Goal: Contribute content: Contribute content

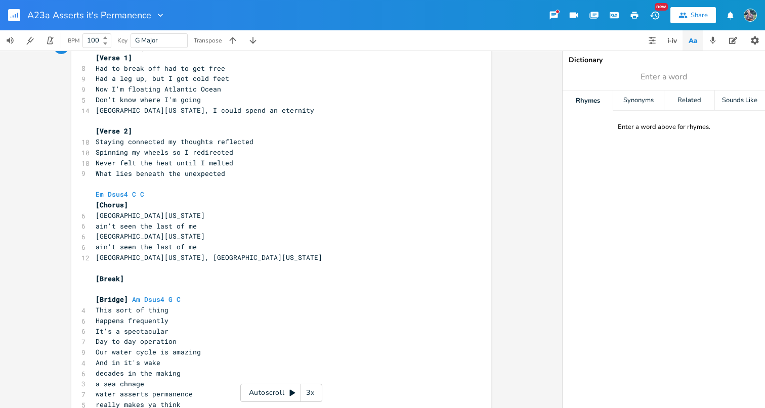
scroll to position [51, 0]
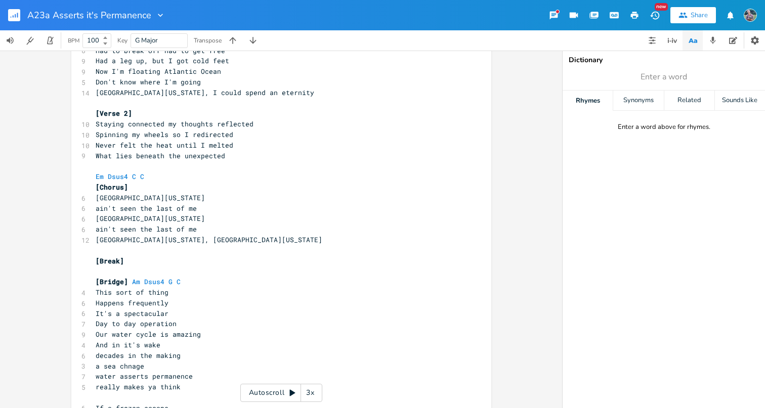
click at [307, 391] on div "3x" at bounding box center [310, 393] width 18 height 18
click at [312, 391] on div "4x" at bounding box center [310, 393] width 18 height 18
click at [312, 391] on div "5x" at bounding box center [310, 393] width 18 height 18
click at [291, 392] on icon at bounding box center [293, 393] width 6 height 7
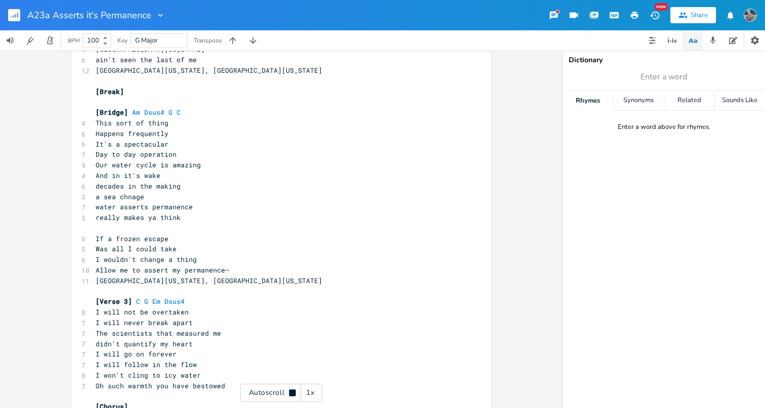
scroll to position [220, 0]
click at [293, 397] on div "Autoscroll 1x" at bounding box center [281, 393] width 82 height 18
click at [170, 139] on pre "It's a spectacular" at bounding box center [276, 144] width 365 height 11
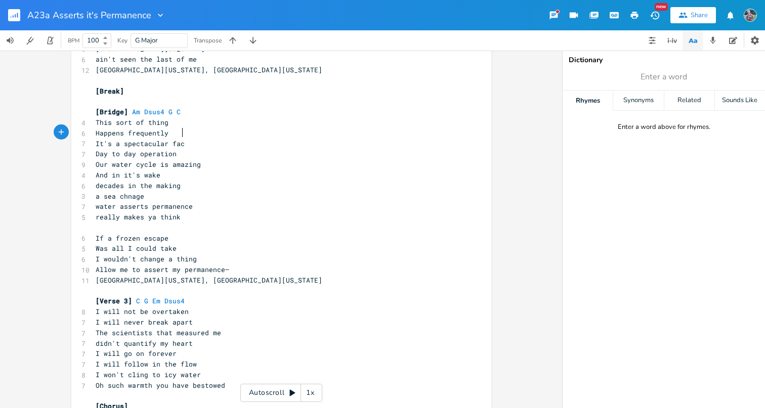
type textarea "facet"
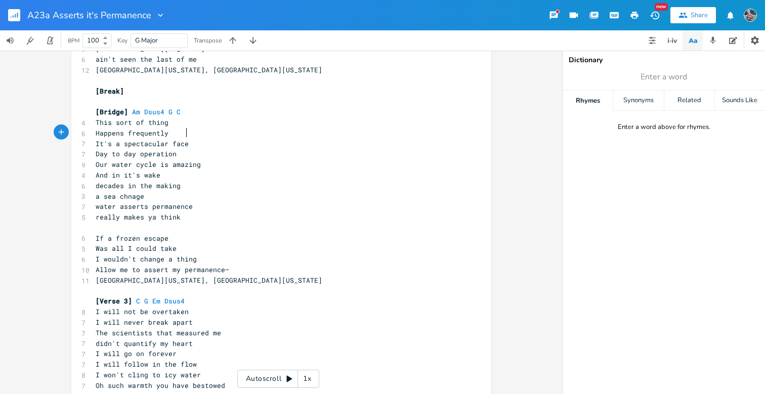
scroll to position [0, 12]
type textarea "facet of"
click at [94, 149] on pre "Day to day operation" at bounding box center [276, 154] width 365 height 11
type textarea "Earth's"
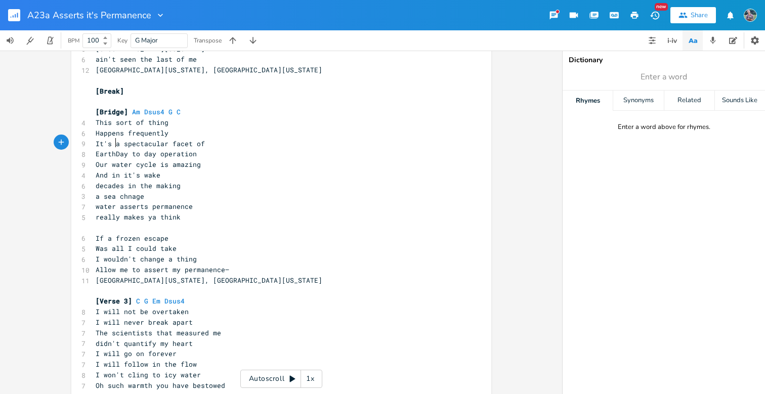
scroll to position [0, 18]
click at [124, 149] on span "Earth'sDay to day operation" at bounding box center [150, 153] width 109 height 9
type textarea "d"
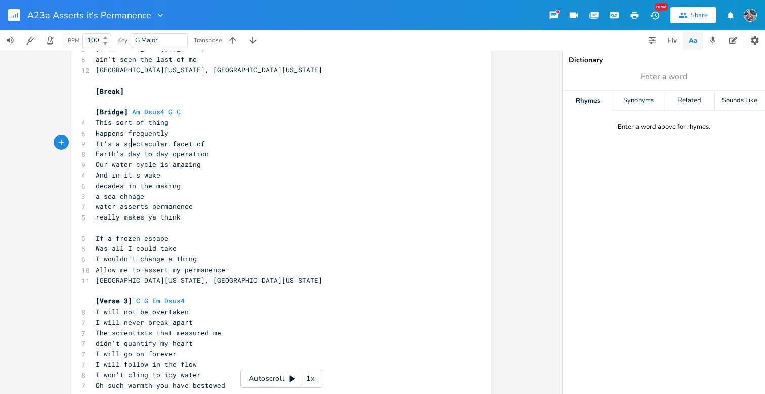
click at [223, 159] on pre "Our water cycle is amazing" at bounding box center [276, 164] width 365 height 11
click at [168, 128] on pre "Happens frequently" at bounding box center [276, 133] width 365 height 11
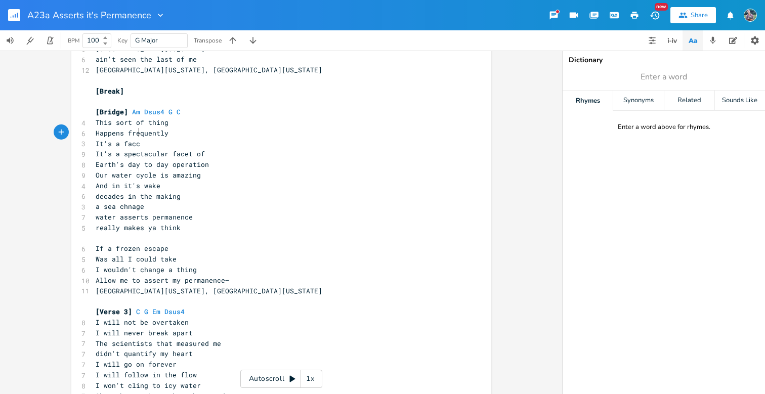
type textarea "It's a facce"
type textarea "et"
type textarea "As a matter of fact"
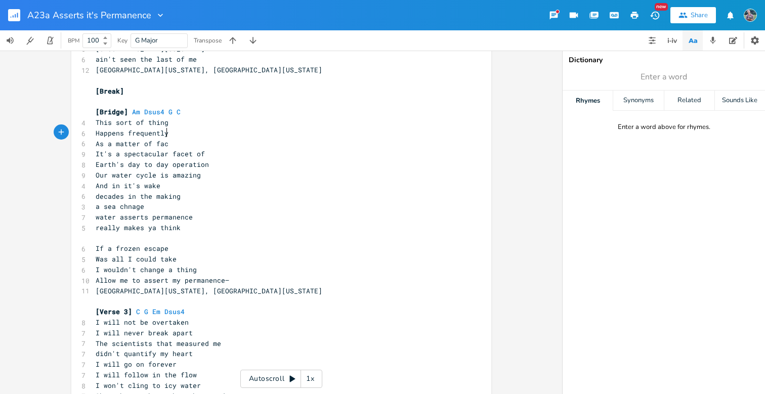
scroll to position [0, 46]
type textarea "acet of"
drag, startPoint x: 200, startPoint y: 143, endPoint x: 171, endPoint y: 144, distance: 29.3
click at [170, 149] on pre "It's a spectacular facet of" at bounding box center [276, 154] width 365 height 11
type textarea "asped"
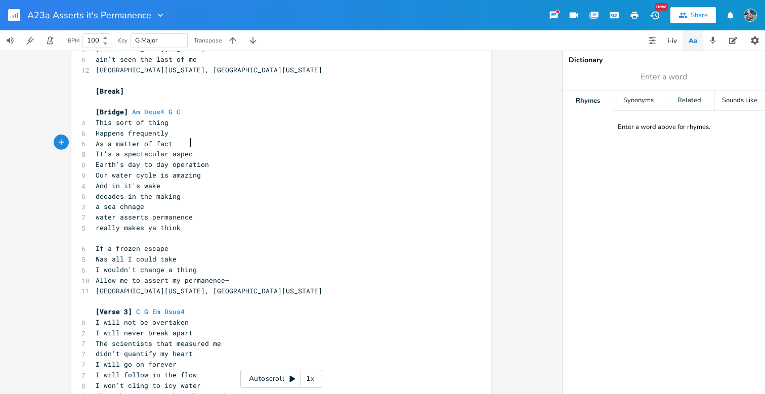
type textarea "ct"
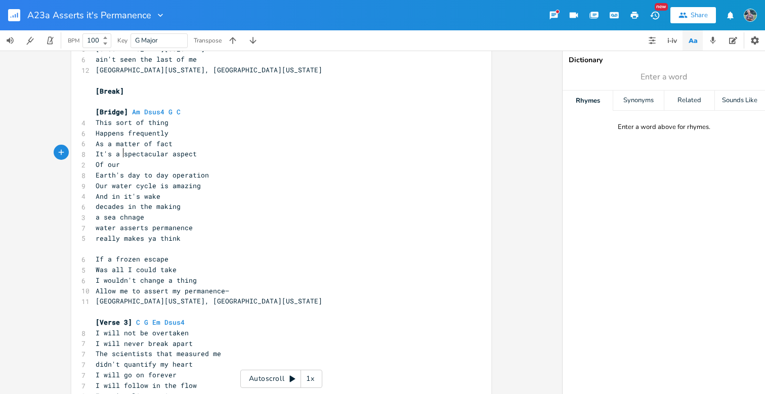
type textarea "Of our era"
type textarea "arths"
type textarea "'s"
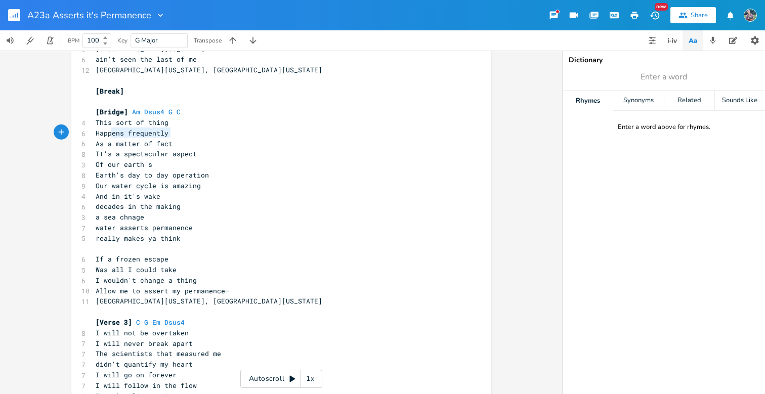
type textarea "As a matter of fact"
drag, startPoint x: 169, startPoint y: 130, endPoint x: 93, endPoint y: 134, distance: 76.4
click at [94, 139] on pre "As a matter of fact" at bounding box center [276, 144] width 365 height 11
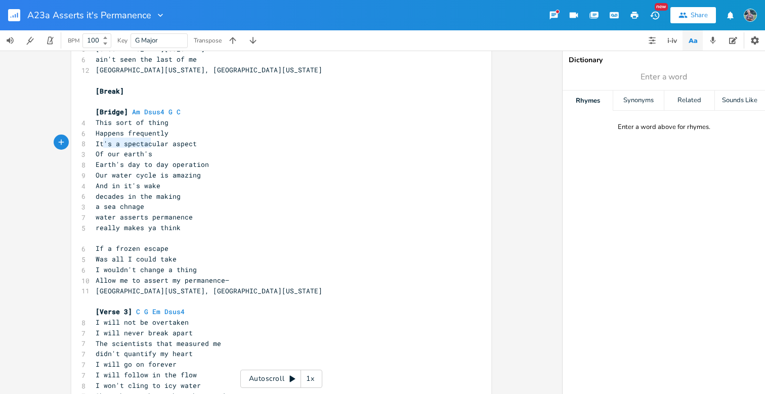
type textarea "Of our earth's"
drag, startPoint x: 151, startPoint y: 143, endPoint x: 87, endPoint y: 144, distance: 63.7
click at [87, 144] on div "Of our earth's x Em Dsus4 C G [Verse 1] 8 Had to break off had to get free 9 Ha…" at bounding box center [281, 162] width 420 height 653
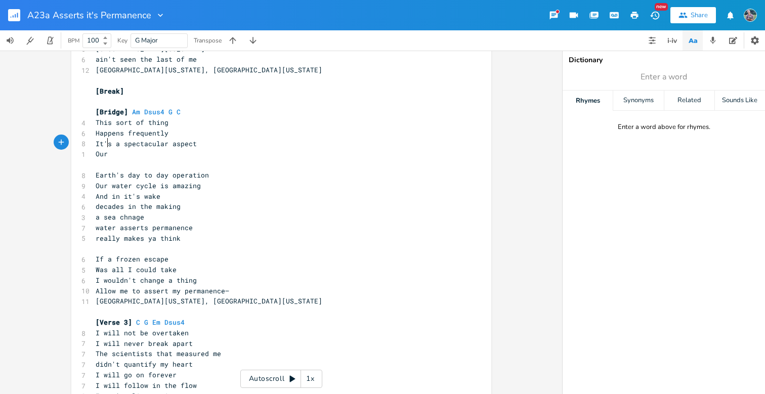
type textarea "Our"
type textarea "f our"
type textarea "water"
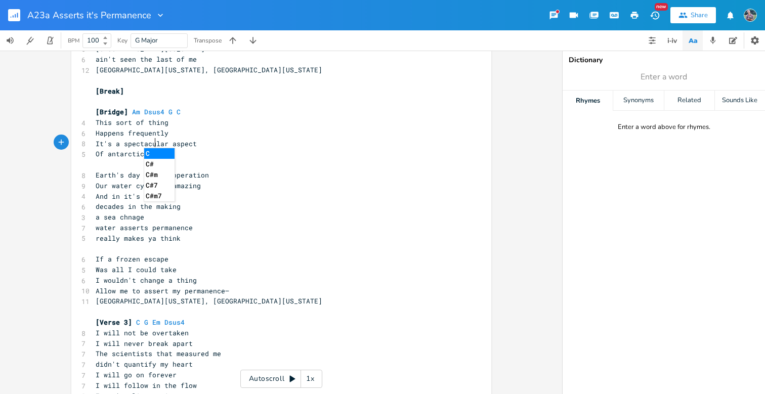
scroll to position [0, 28]
type textarea "antarctic capabii"
type textarea "ltiy"
type textarea "capability"
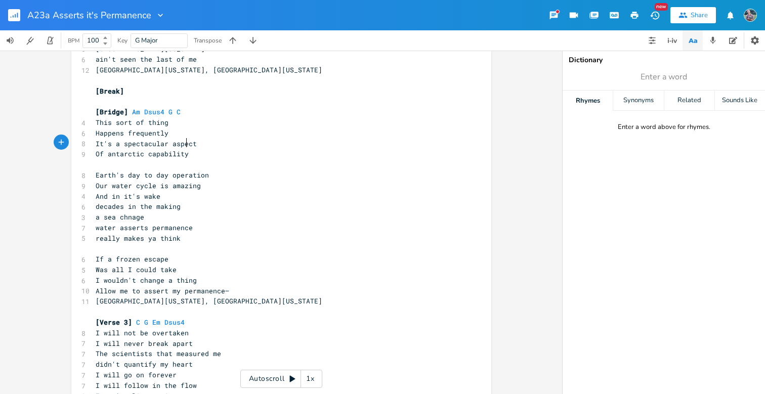
scroll to position [0, 24]
type textarea "Earth's day to day operation"
drag, startPoint x: 206, startPoint y: 162, endPoint x: 94, endPoint y: 162, distance: 111.8
click at [94, 170] on pre "Earth's day to day operation" at bounding box center [276, 175] width 365 height 11
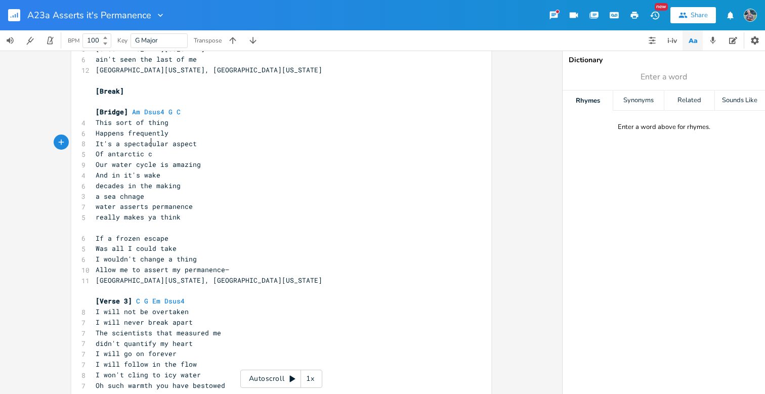
type textarea "a"
type textarea "abilitie"
type textarea "ies"
type textarea "abilt"
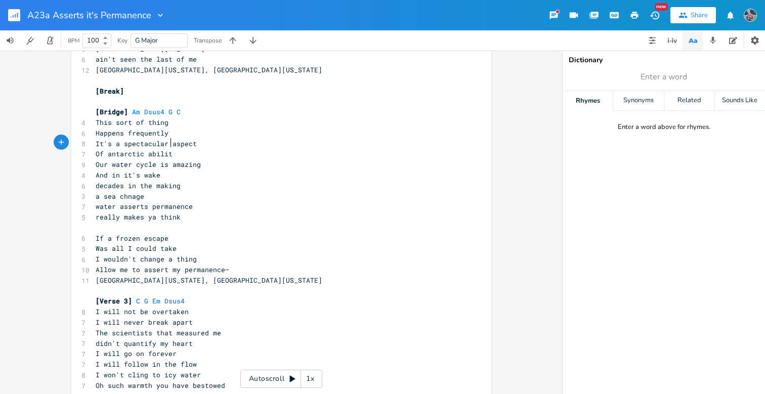
type textarea "ities"
click at [144, 191] on pre "a sea chnage" at bounding box center [276, 196] width 365 height 11
type textarea "ange"
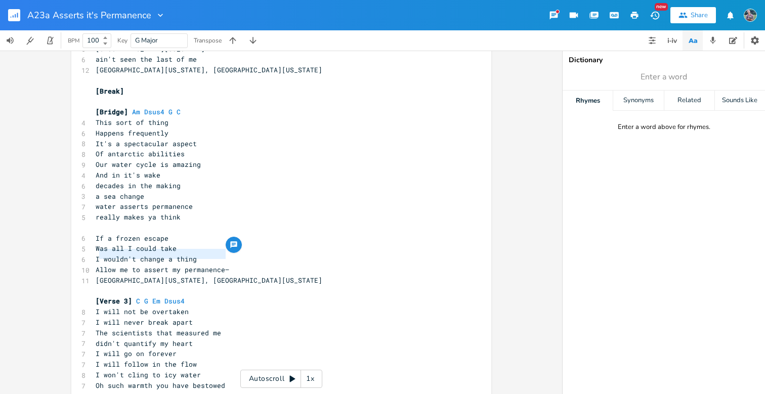
type textarea "Allow me to assert my permanence—"
drag, startPoint x: 224, startPoint y: 254, endPoint x: 94, endPoint y: 255, distance: 130.5
click at [94, 264] on pre "Allow me to assert my permanence—" at bounding box center [276, 269] width 365 height 11
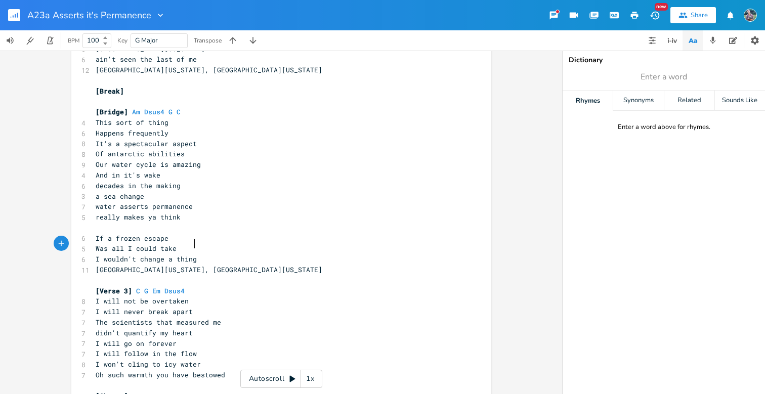
click at [149, 212] on span "really makes ya think" at bounding box center [138, 216] width 85 height 9
click at [143, 223] on pre "​" at bounding box center [276, 228] width 365 height 11
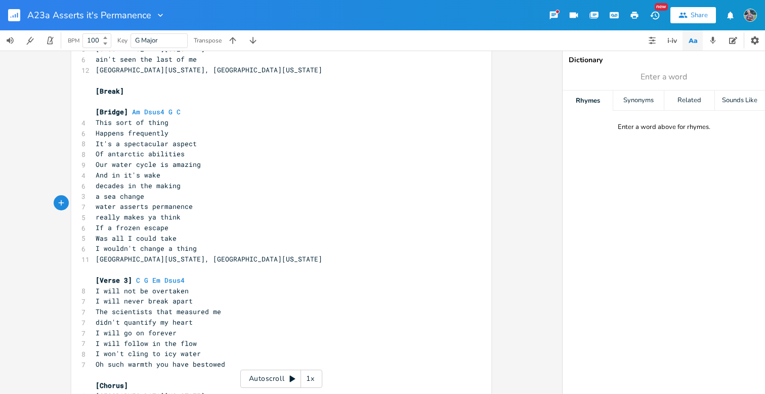
click at [194, 243] on pre "I wouldn't change a thing" at bounding box center [276, 248] width 365 height 11
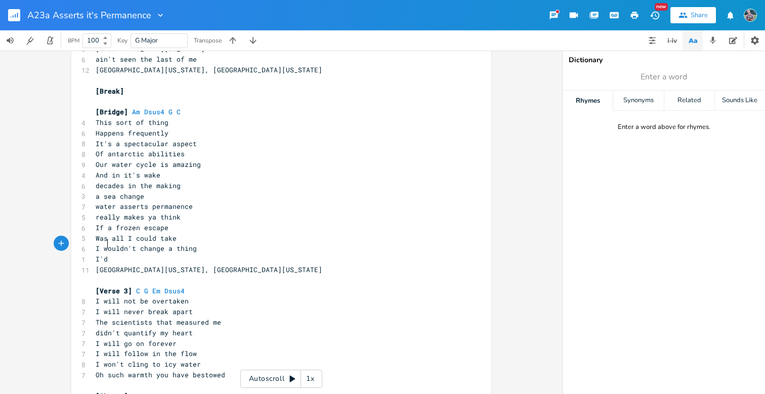
scroll to position [0, 7]
type textarea "I'd do it anyway"
click at [194, 243] on pre "I wouldn't change a thing" at bounding box center [276, 248] width 365 height 11
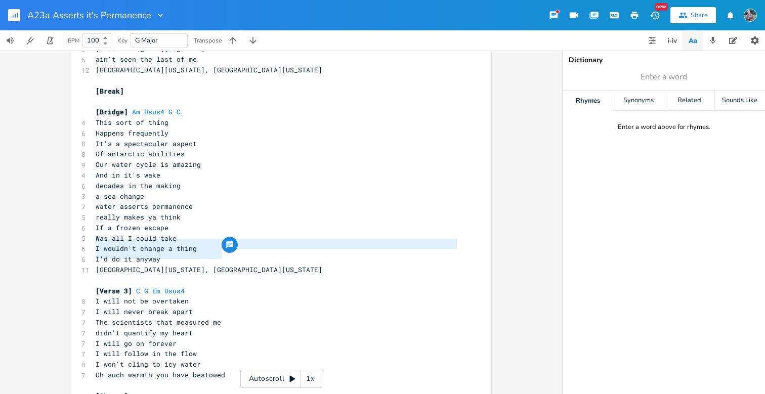
type textarea "[GEOGRAPHIC_DATA][US_STATE], [GEOGRAPHIC_DATA][US_STATE]"
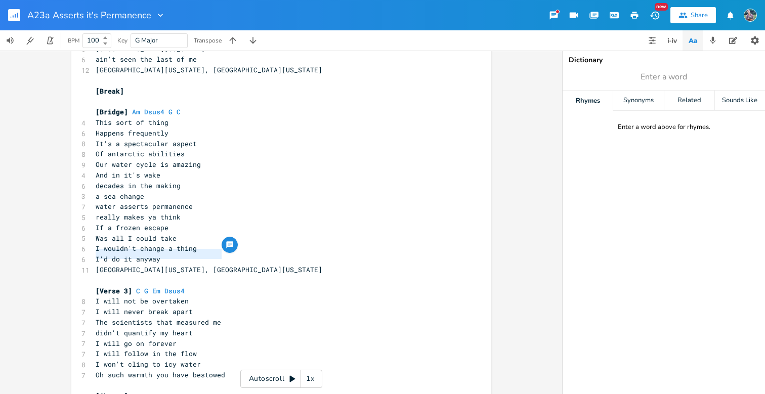
drag, startPoint x: 223, startPoint y: 251, endPoint x: 85, endPoint y: 252, distance: 137.1
click at [94, 264] on div "[GEOGRAPHIC_DATA][US_STATE], [GEOGRAPHIC_DATA][US_STATE]" at bounding box center [276, 269] width 365 height 11
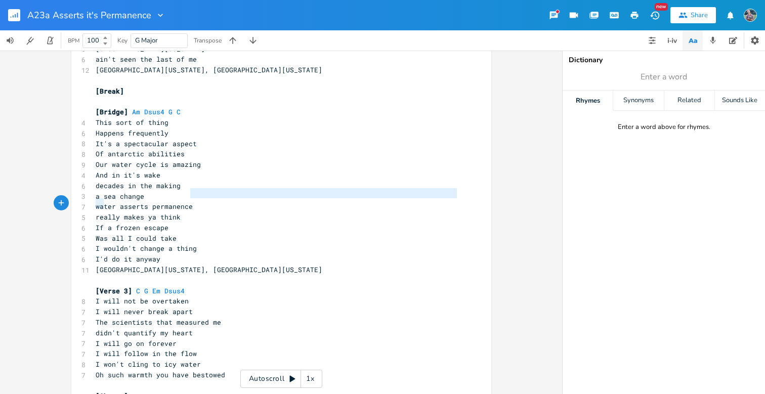
type textarea "r"
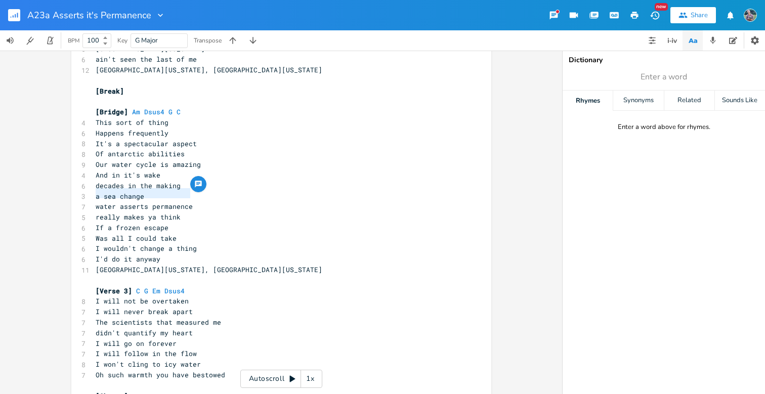
drag, startPoint x: 189, startPoint y: 194, endPoint x: 92, endPoint y: 197, distance: 97.1
click at [94, 201] on pre "water asserts permanence" at bounding box center [276, 206] width 365 height 11
type textarea "stays the same"
drag, startPoint x: 155, startPoint y: 245, endPoint x: 86, endPoint y: 245, distance: 68.8
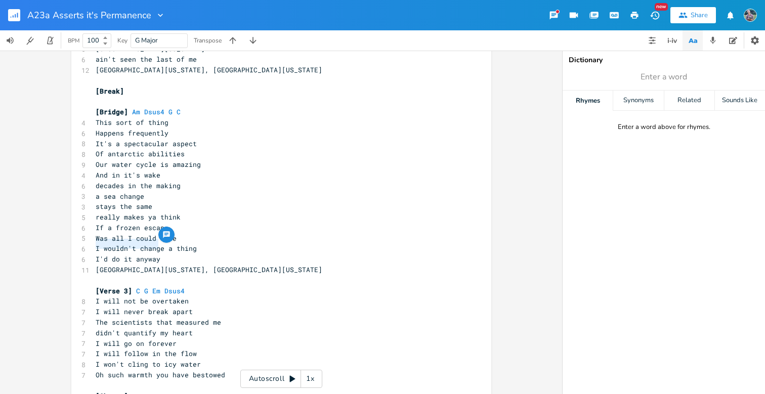
click at [86, 245] on div "I'd do it anyway x Em Dsus4 C G [Verse 1] 8 Had to break off had to get free 9 …" at bounding box center [281, 152] width 420 height 632
type textarea "I'd pause"
type textarea "t"
type textarea "pause along thew"
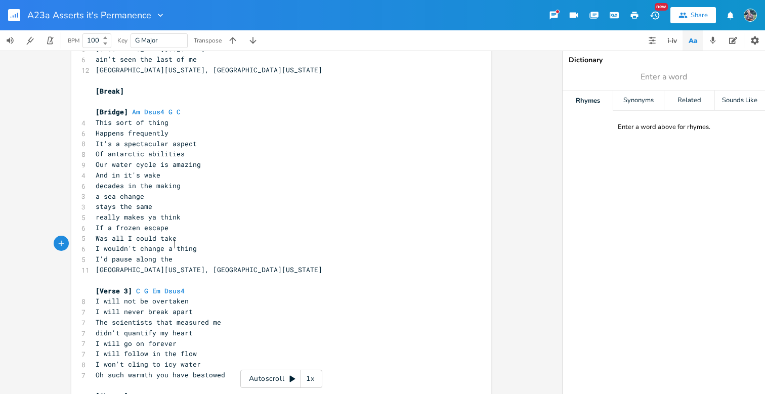
type textarea "way"
type textarea "[GEOGRAPHIC_DATA][US_STATE], [GEOGRAPHIC_DATA][US_STATE]"
drag, startPoint x: 226, startPoint y: 252, endPoint x: 94, endPoint y: 253, distance: 131.5
click at [94, 264] on pre "[GEOGRAPHIC_DATA][US_STATE], [GEOGRAPHIC_DATA][US_STATE]" at bounding box center [276, 269] width 365 height 11
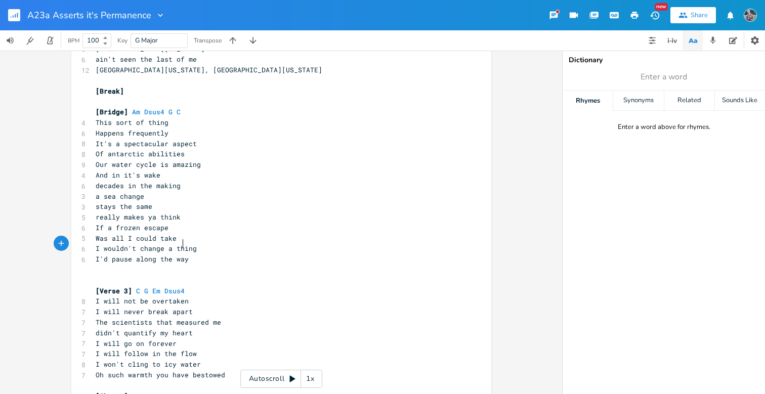
click at [179, 254] on span "I'd pause along the way" at bounding box center [142, 258] width 93 height 9
click at [185, 254] on pre "I'd pause along the way" at bounding box center [276, 259] width 365 height 11
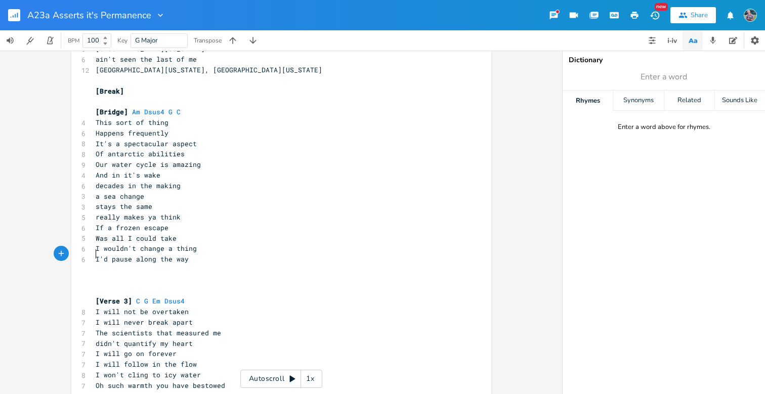
type textarea "I"
type textarea "There's o"
type textarea "no hurry"
type textarea "There's no hurry"
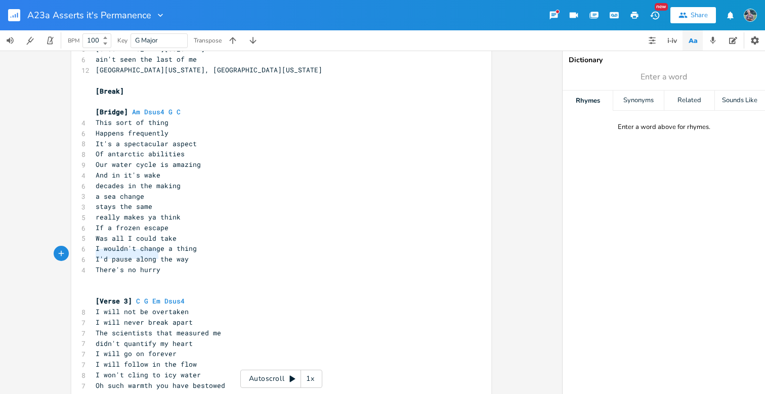
drag, startPoint x: 161, startPoint y: 253, endPoint x: 93, endPoint y: 258, distance: 68.4
click at [94, 264] on pre "There's no hurry" at bounding box center [276, 269] width 365 height 11
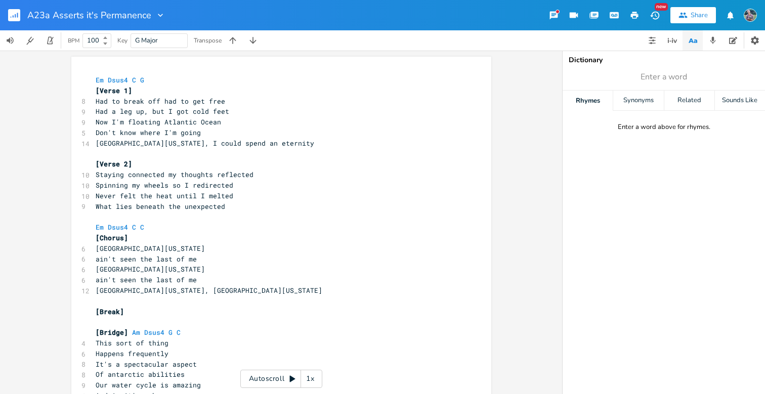
scroll to position [0, 0]
drag, startPoint x: 270, startPoint y: 142, endPoint x: 169, endPoint y: 143, distance: 101.1
click at [169, 143] on pre "[GEOGRAPHIC_DATA][US_STATE], I could spend an eternity" at bounding box center [276, 143] width 365 height 11
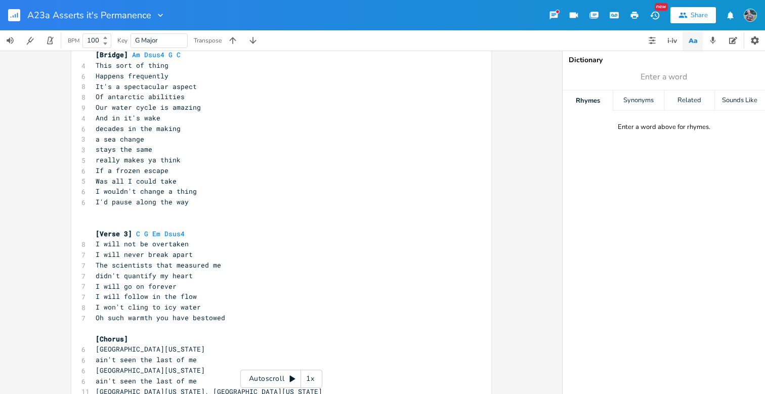
type textarea "Em Dsus4 C G [Verse 1] Had to break off had to get free Had a leg up, but I got…"
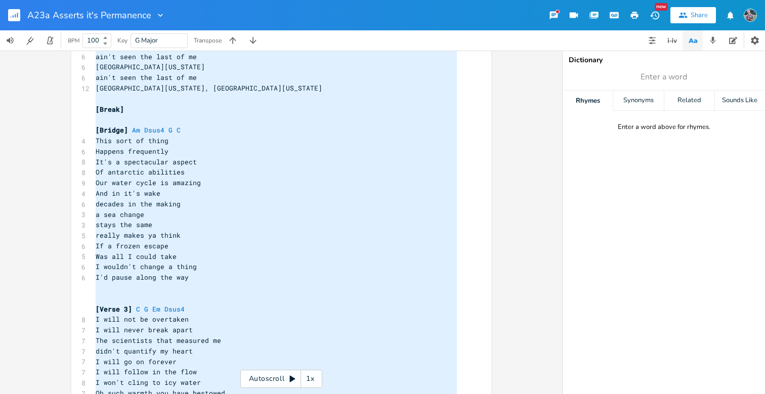
scroll to position [198, 0]
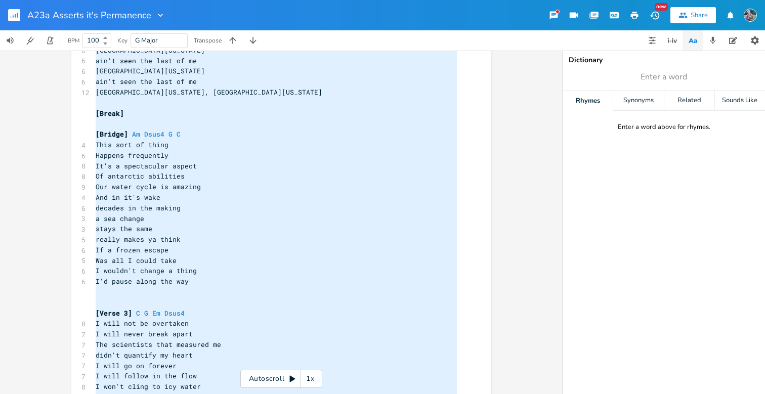
click at [186, 267] on div "Em Dsus4 C G [Verse 1] 8 Had to break off had to get free 9 Had a leg up, but I…" at bounding box center [276, 176] width 365 height 599
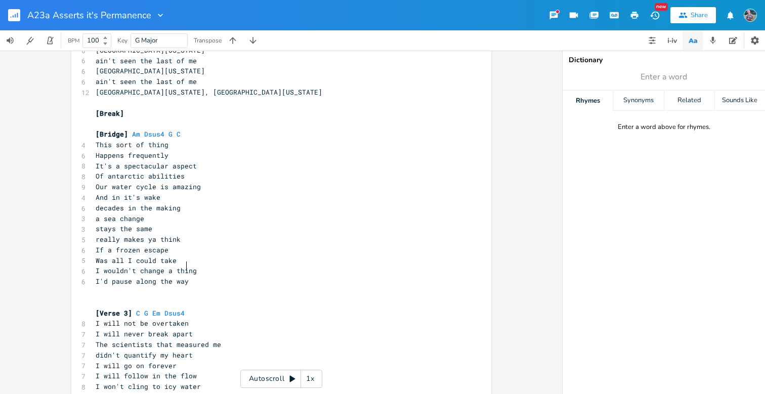
scroll to position [278, 0]
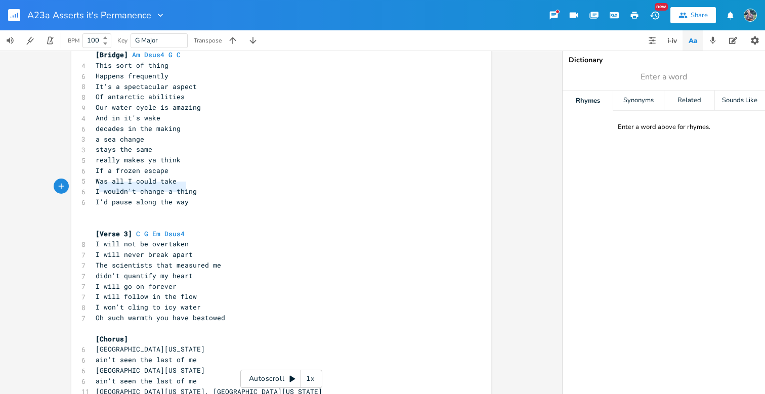
type textarea "I'd pause along the way"
drag, startPoint x: 184, startPoint y: 187, endPoint x: 94, endPoint y: 188, distance: 90.0
click at [94, 197] on pre "I'd pause along the way" at bounding box center [276, 202] width 365 height 11
click at [121, 197] on span "I'd pause along the way" at bounding box center [142, 201] width 93 height 9
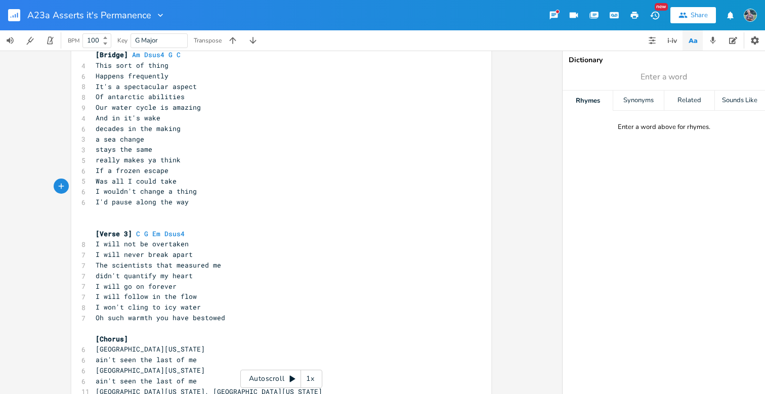
type textarea "Em Dsus4 C G [Verse 1] Had to break off had to get free Had a leg up, but I got…"
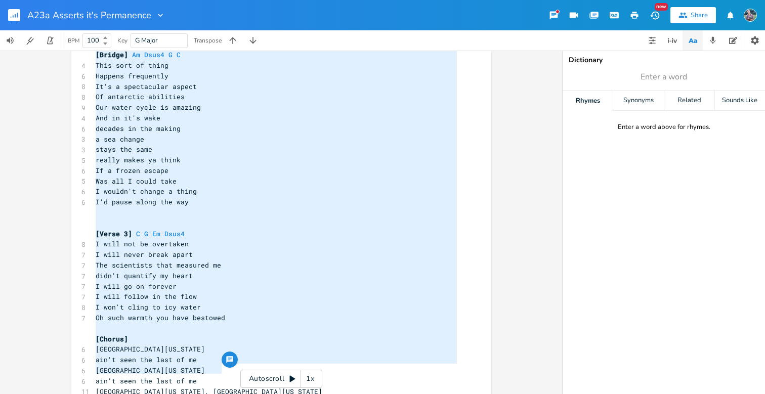
scroll to position [0, 84]
click at [193, 207] on pre "​" at bounding box center [276, 212] width 365 height 11
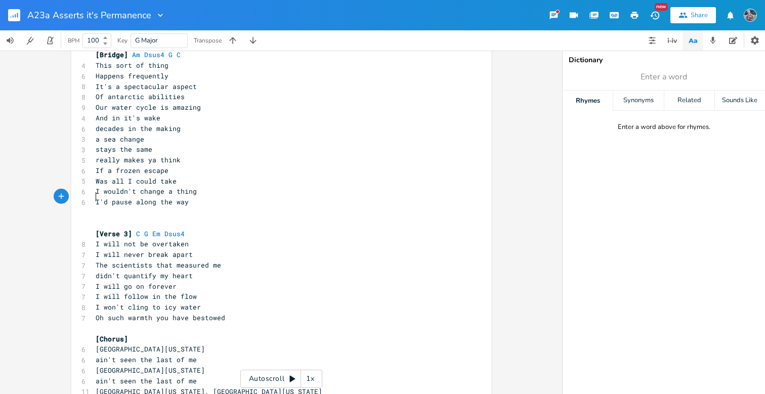
scroll to position [2, 0]
type textarea "g the way"
type textarea "I'd pause along the way"
drag, startPoint x: 185, startPoint y: 188, endPoint x: 93, endPoint y: 189, distance: 92.6
click at [94, 197] on pre "I'd pause along the way" at bounding box center [276, 202] width 365 height 11
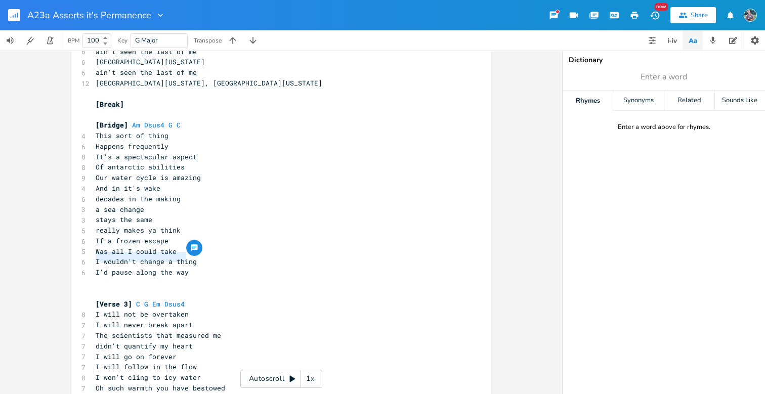
scroll to position [218, 0]
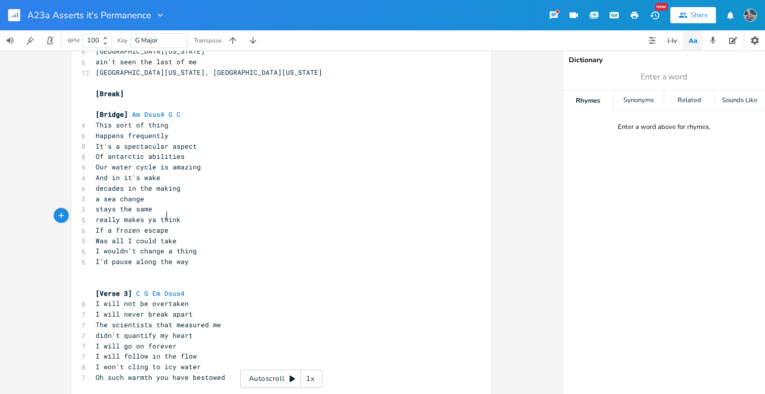
click at [166, 225] on pre "If a frozen escape" at bounding box center [276, 230] width 365 height 11
type textarea "long the way"
drag, startPoint x: 185, startPoint y: 246, endPoint x: 91, endPoint y: 248, distance: 94.1
click at [94, 256] on pre "I'd pause along the way" at bounding box center [276, 261] width 365 height 11
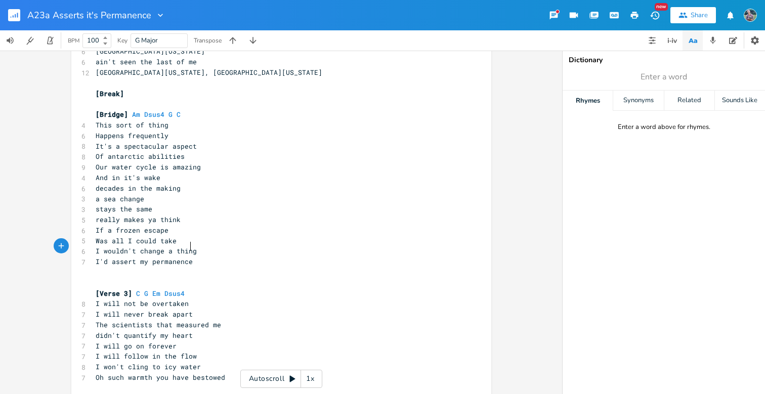
type textarea "I'd assert my permanence"
click at [226, 246] on pre "I wouldn't change a thing" at bounding box center [276, 251] width 365 height 11
click at [194, 256] on pre "I'd assert my permanence" at bounding box center [276, 261] width 365 height 11
click at [172, 257] on span "I'd assert my permanence" at bounding box center [144, 261] width 97 height 9
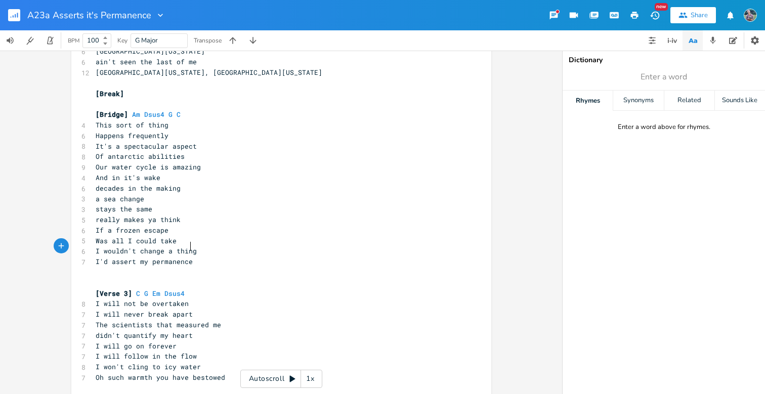
click at [193, 256] on pre "I'd assert my permanence" at bounding box center [276, 261] width 365 height 11
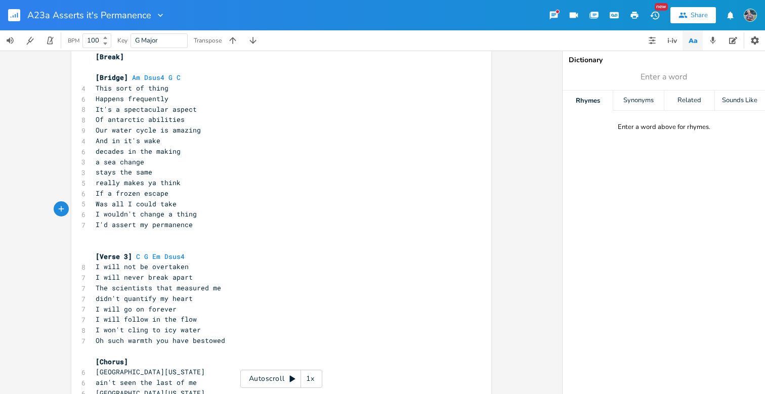
scroll to position [256, 0]
click at [104, 219] on span "I'd assert my permanence" at bounding box center [144, 223] width 97 height 9
type textarea "allow e"
type textarea "me to"
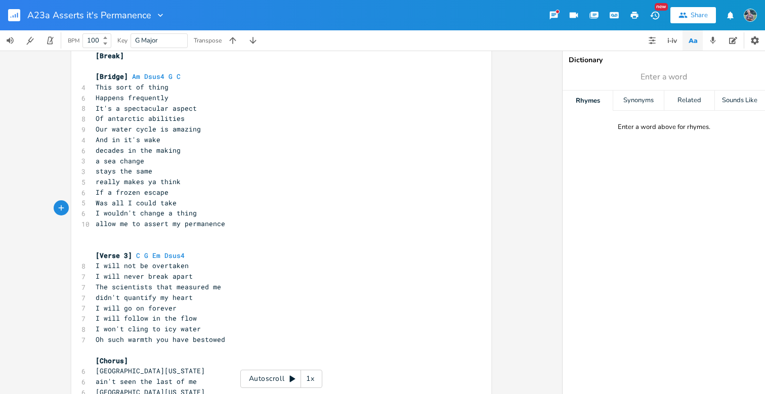
click at [139, 219] on span "allow me to assert my permanence" at bounding box center [160, 223] width 129 height 9
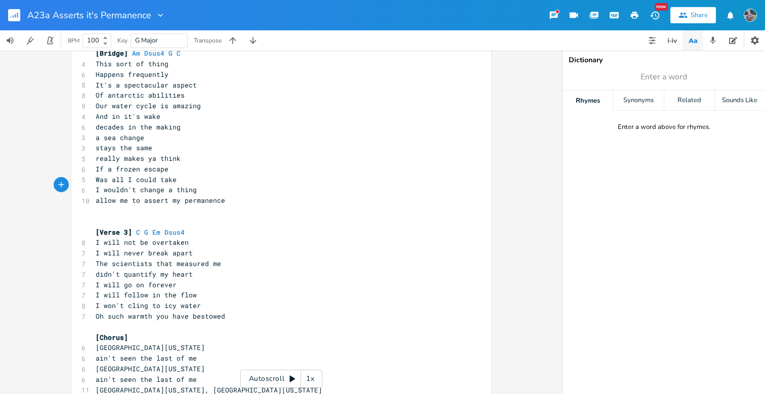
scroll to position [278, 0]
type textarea "Em Dsus4 C G [Verse 1] Had to break off had to get free Had a leg up, but I got…"
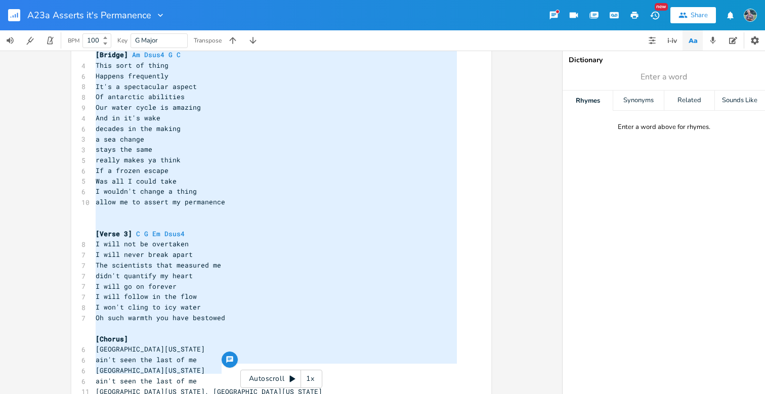
click at [292, 113] on pre "And in it's wake" at bounding box center [276, 118] width 365 height 11
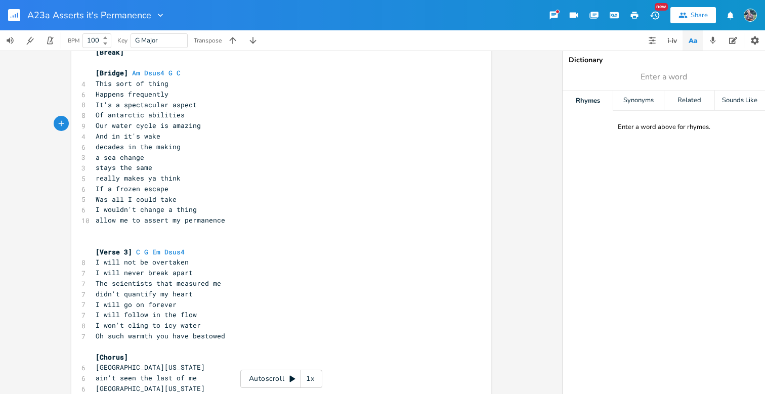
scroll to position [255, 0]
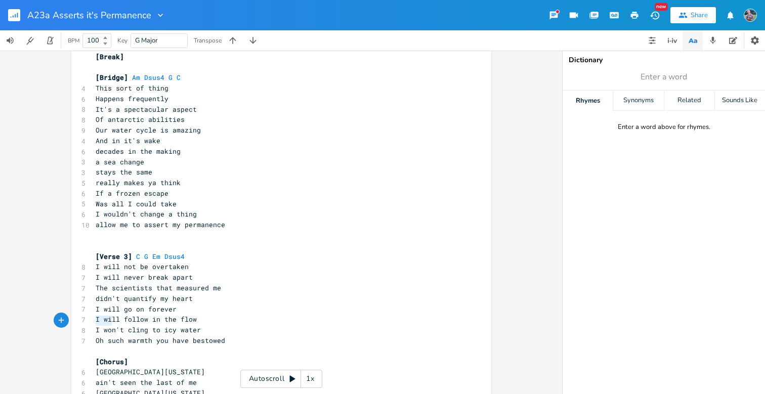
drag, startPoint x: 107, startPoint y: 321, endPoint x: 86, endPoint y: 322, distance: 20.8
click at [86, 322] on div "Oh s x Em Dsus4 C G [Verse 1] 8 Had to break off had to get free 9 Had a leg up…" at bounding box center [281, 118] width 420 height 632
type textarea "s"
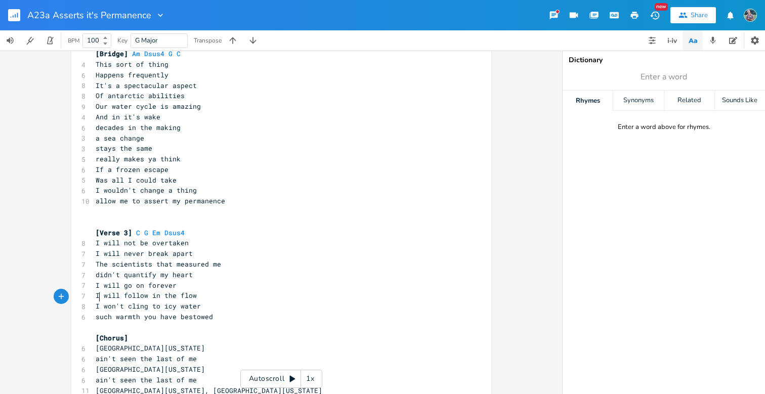
scroll to position [278, 0]
